Goal: Transaction & Acquisition: Book appointment/travel/reservation

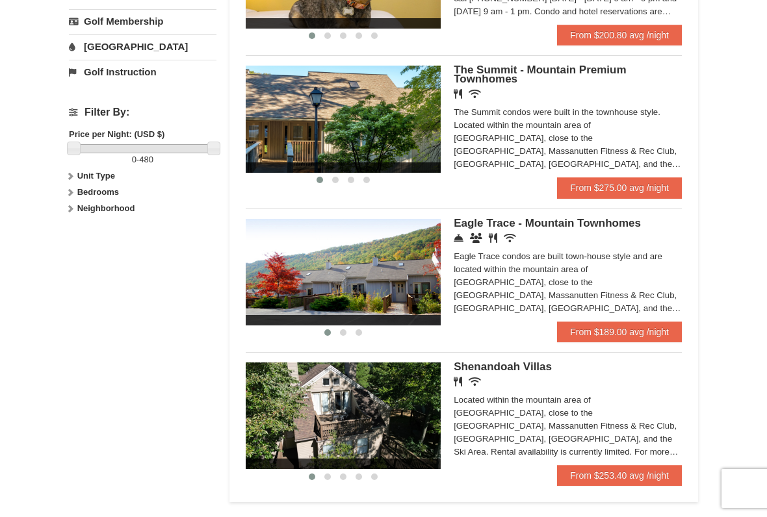
scroll to position [514, 0]
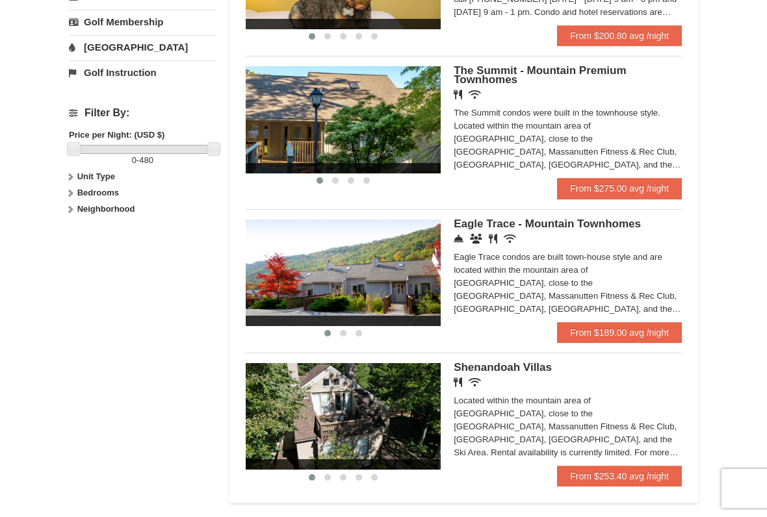
click at [589, 338] on link "From $189.00 avg /night" at bounding box center [619, 332] width 125 height 21
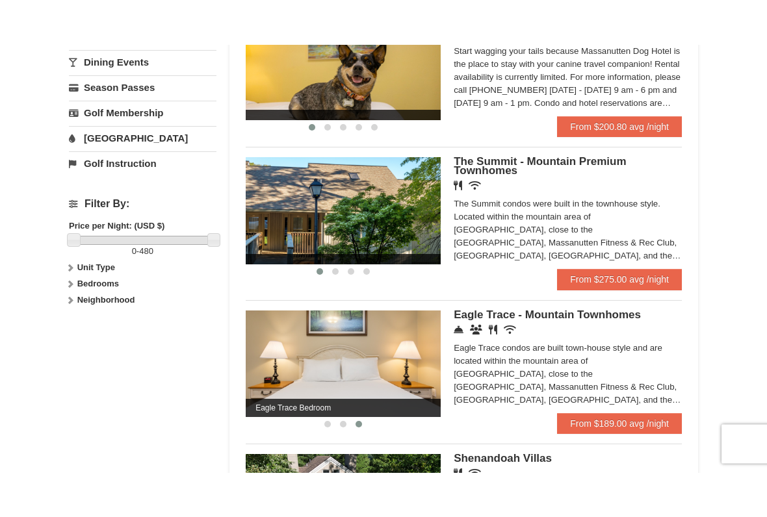
scroll to position [468, 0]
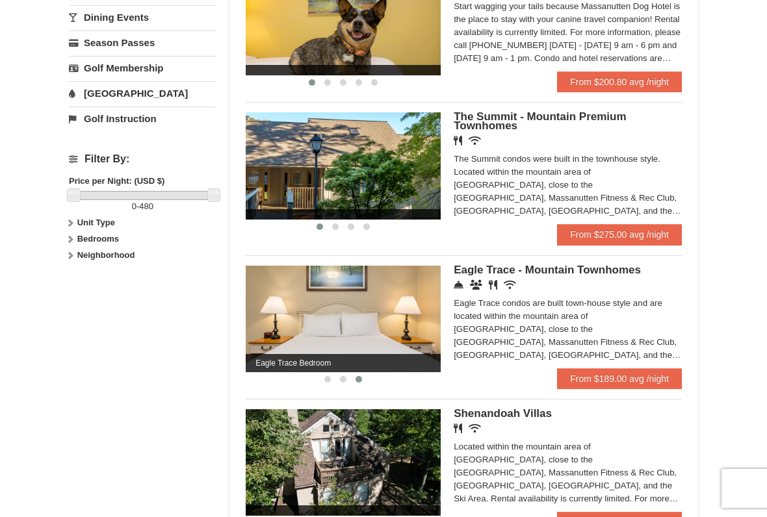
click at [576, 374] on link "From $189.00 avg /night" at bounding box center [619, 378] width 125 height 21
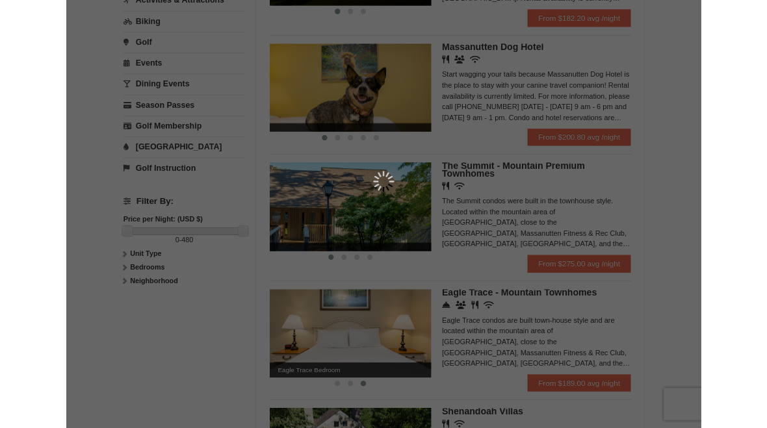
scroll to position [383, 0]
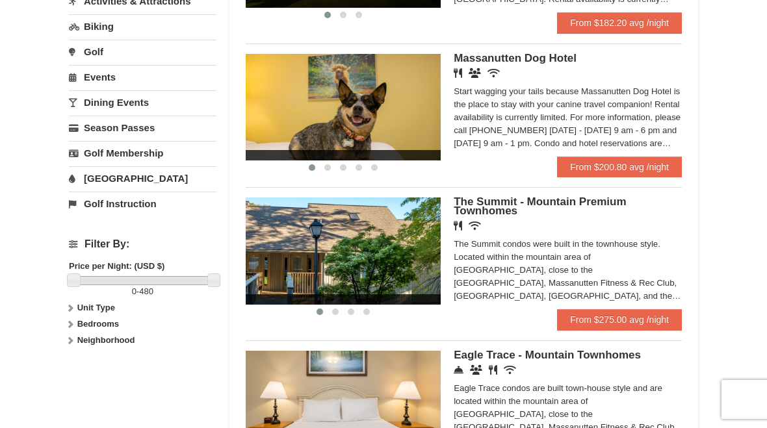
click at [97, 320] on strong "Bedrooms" at bounding box center [98, 324] width 42 height 10
click at [76, 364] on input "checkbox" at bounding box center [73, 368] width 8 height 8
checkbox input "true"
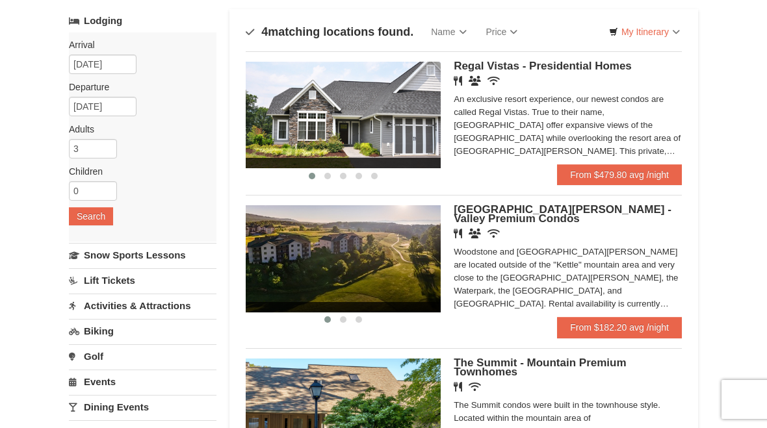
scroll to position [0, 0]
